Goal: Task Accomplishment & Management: Complete application form

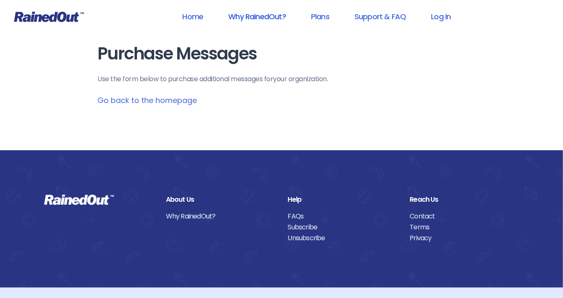
click at [251, 16] on link "Why RainedOut?" at bounding box center [256, 16] width 79 height 19
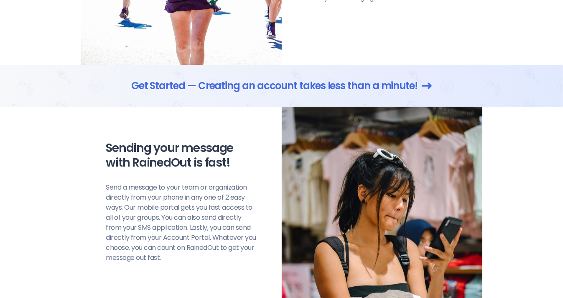
scroll to position [558, 0]
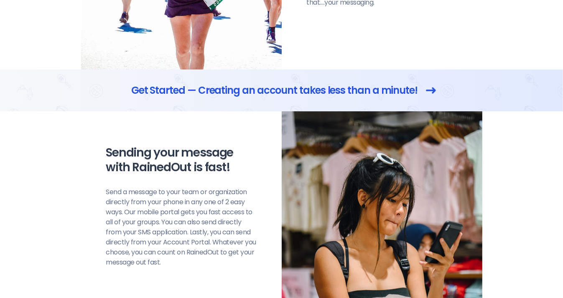
click at [393, 92] on link "Get Started — Creating an account takes less than a minute!" at bounding box center [281, 90] width 301 height 15
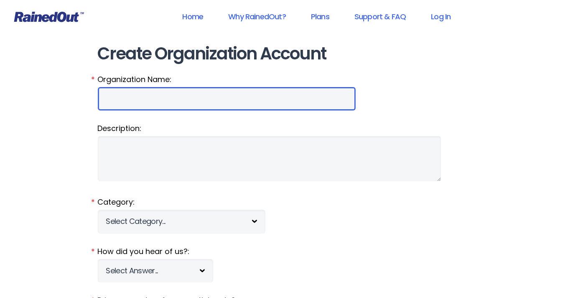
click at [116, 96] on input "Organization Name:" at bounding box center [227, 98] width 258 height 23
type input "Special Olympics"
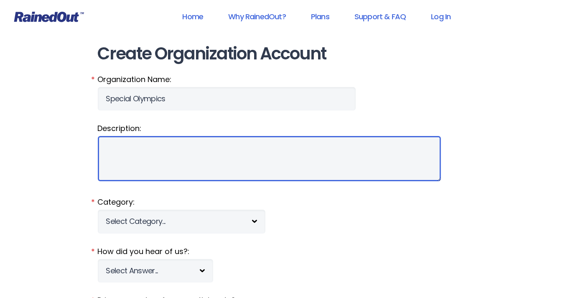
click at [109, 141] on textarea "Description:" at bounding box center [269, 158] width 343 height 45
type textarea "Sports, games"
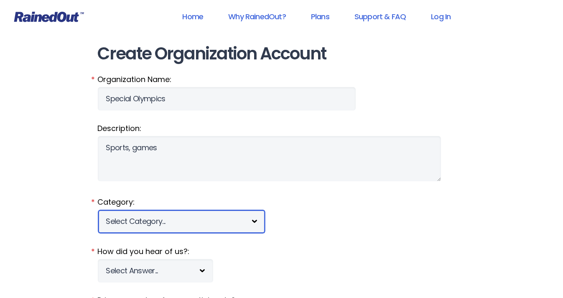
click at [254, 222] on select "Select Category... 5K Walk/Run Aerobics/Fitness ABCA AYF NSCAA Performance Moto…" at bounding box center [182, 220] width 168 height 23
select select "1101"
click at [98, 209] on select "Select Category... 5K Walk/Run Aerobics/Fitness ABCA AYF NSCAA Performance Moto…" at bounding box center [182, 220] width 168 height 23
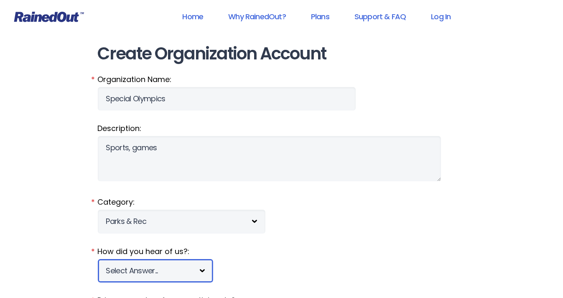
click at [201, 269] on select "Select Answer... Tournament Facebook/Social Media Referral Web Search Other" at bounding box center [155, 270] width 115 height 23
select select "5"
click at [98, 259] on select "Select Answer... Tournament Facebook/Social Media Referral Web Search Other" at bounding box center [155, 270] width 115 height 23
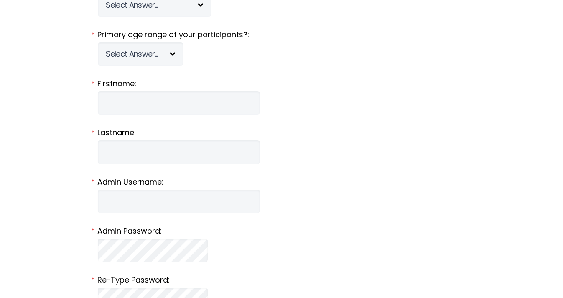
scroll to position [320, 0]
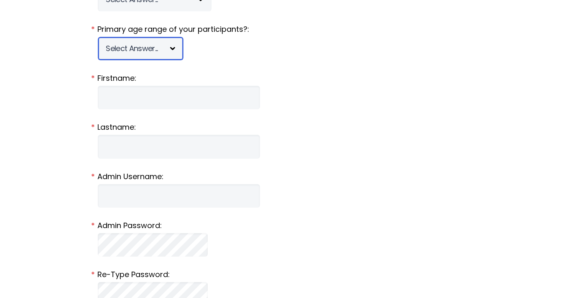
click at [172, 46] on select "Select Answer... Under 5 6-7 8-9 [PHONE_NUMBER] [PHONE_NUMBER] 18-20 21+ Mixed" at bounding box center [141, 48] width 86 height 23
select select "mixed"
click at [98, 37] on select "Select Answer... Under 5 6-7 8-9 [PHONE_NUMBER] [PHONE_NUMBER] 18-20 21+ Mixed" at bounding box center [141, 48] width 86 height 23
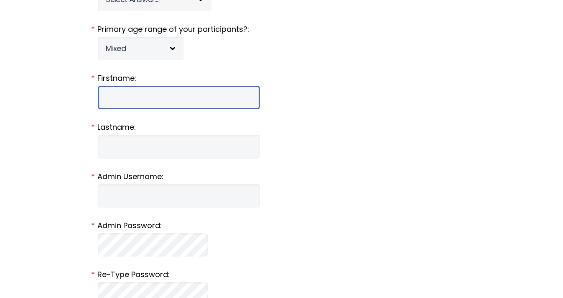
click at [117, 94] on input "Firstname:" at bounding box center [179, 97] width 162 height 23
type input "[PERSON_NAME]"
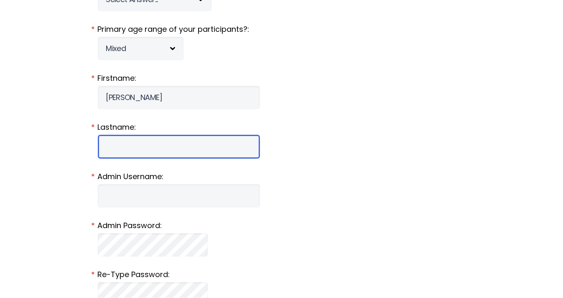
type input "[PERSON_NAME]"
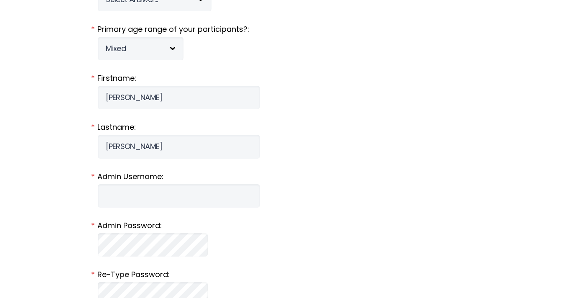
type input "[EMAIL_ADDRESS][DOMAIN_NAME]"
type input "[STREET_ADDRESS]"
type input "[GEOGRAPHIC_DATA]"
select select "CT"
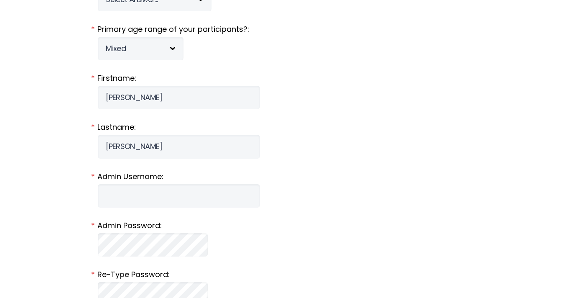
type input "06516"
type input "2034941092"
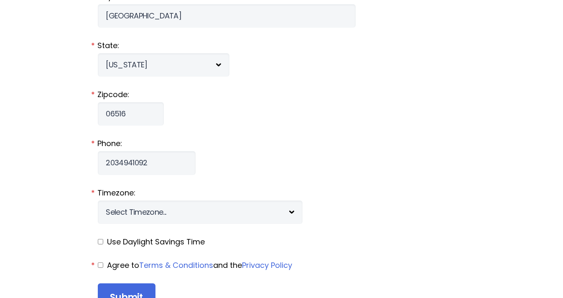
scroll to position [865, 0]
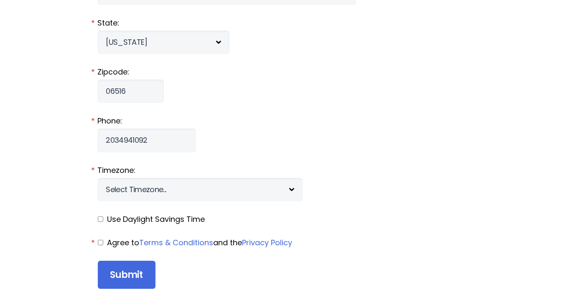
click at [100, 218] on input "checkbox" at bounding box center [100, 218] width 5 height 5
checkbox input "true"
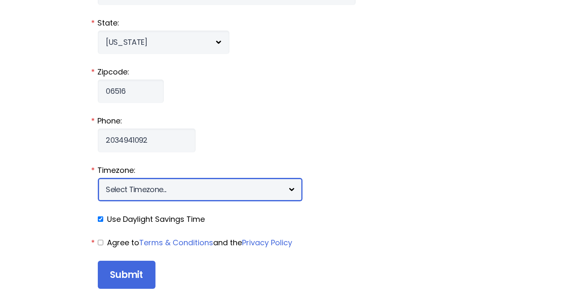
click at [210, 188] on select "Select Timezone... [+12] [PERSON_NAME][US_STATE] [+11] [GEOGRAPHIC_DATA] [+10] …" at bounding box center [200, 189] width 205 height 23
select select "-5"
click at [98, 178] on select "Select Timezone... [+12] [PERSON_NAME][US_STATE] [+11] [GEOGRAPHIC_DATA] [+10] …" at bounding box center [200, 189] width 205 height 23
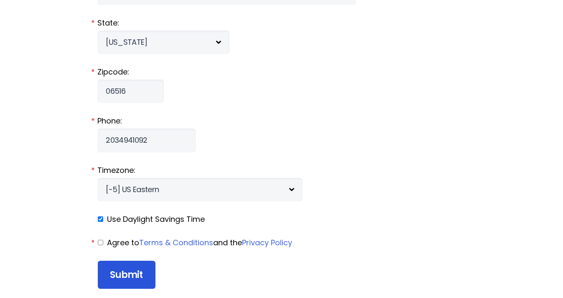
click at [135, 273] on input "Submit" at bounding box center [127, 274] width 58 height 28
